Goal: Check status: Check status

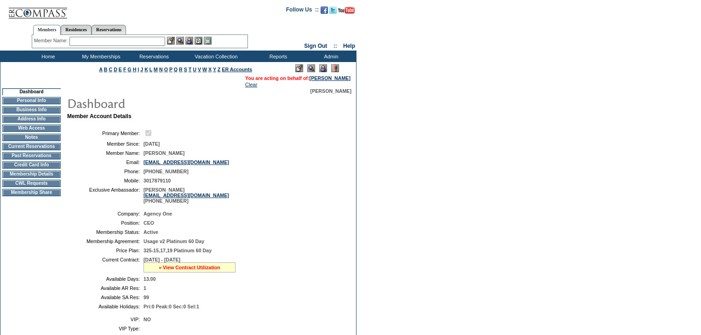
click at [210, 270] on link "» View Contract Utilization" at bounding box center [190, 268] width 62 height 6
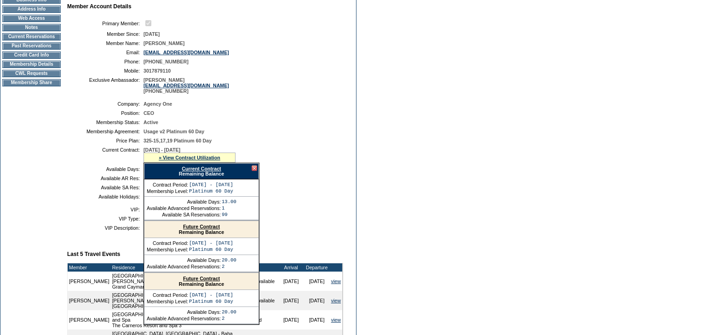
scroll to position [110, 0]
click at [254, 171] on div at bounding box center [254, 168] width 6 height 6
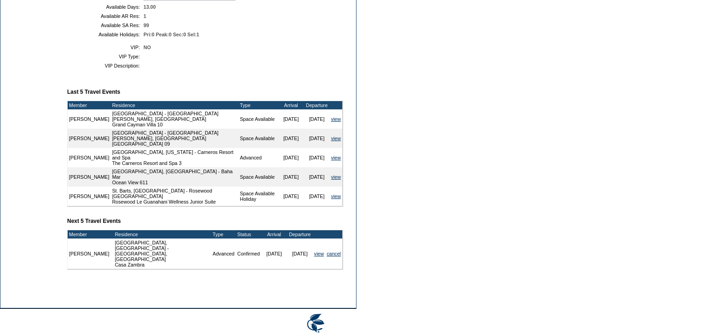
scroll to position [224, 0]
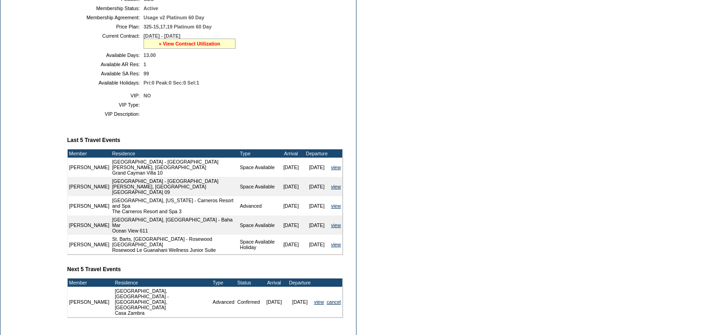
click at [206, 46] on link "» View Contract Utilization" at bounding box center [190, 44] width 62 height 6
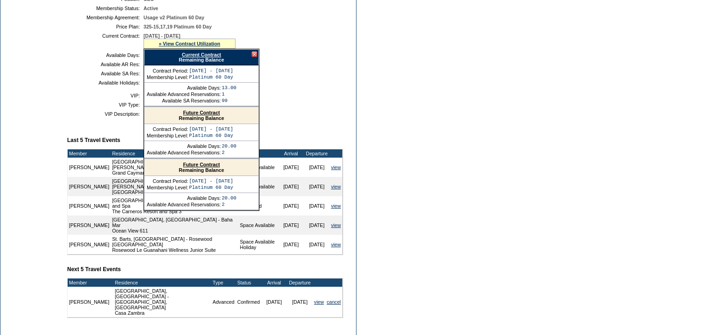
click at [210, 57] on link "Current Contract" at bounding box center [201, 55] width 39 height 6
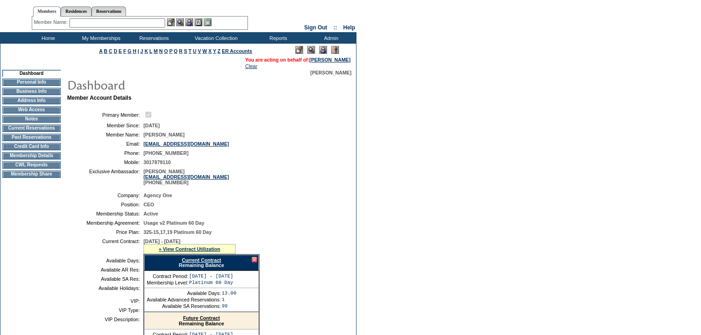
scroll to position [0, 0]
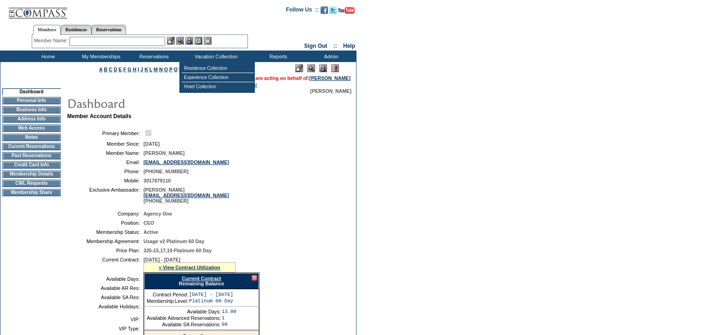
click at [137, 42] on input "text" at bounding box center [117, 41] width 96 height 9
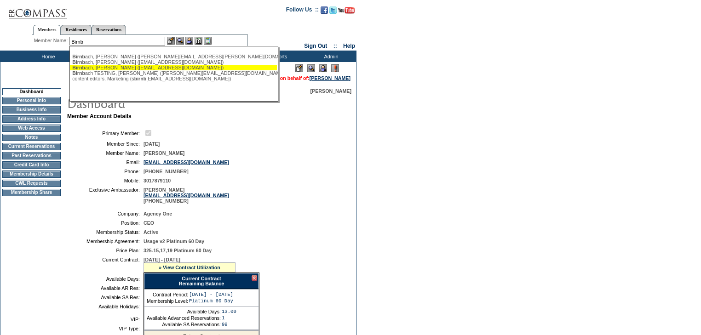
click at [137, 67] on div "Birnb ach, [PERSON_NAME] ([EMAIL_ADDRESS][DOMAIN_NAME])" at bounding box center [173, 68] width 202 height 6
type input "[PERSON_NAME] ([EMAIL_ADDRESS][DOMAIN_NAME])"
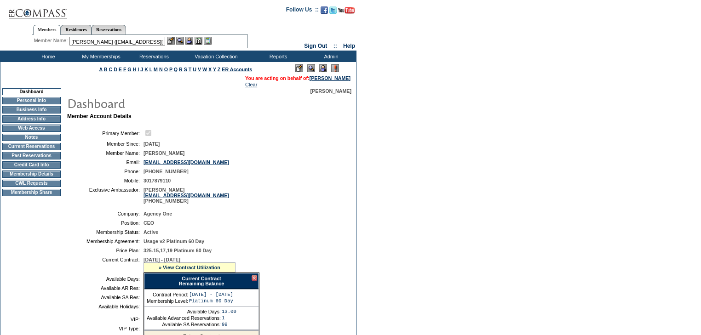
click at [191, 40] on img at bounding box center [189, 41] width 8 height 8
click at [183, 40] on img at bounding box center [180, 41] width 8 height 8
